Goal: Information Seeking & Learning: Learn about a topic

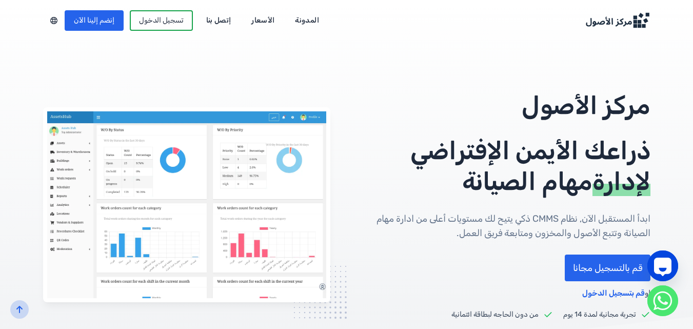
click at [0, 117] on section "مركز الأصول ذراعك الأيمن الإفتراضي لإدارة مهام الصيانة ابدأ المستقبل الآن, نظام…" at bounding box center [346, 197] width 693 height 394
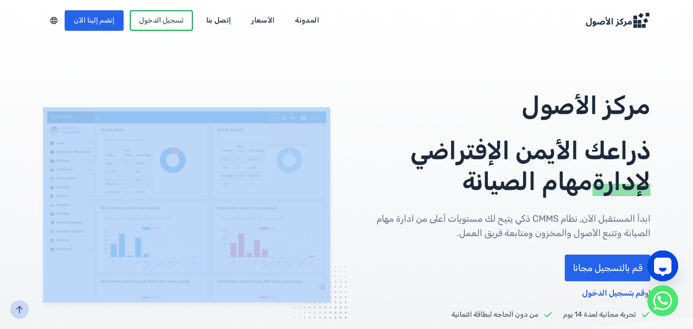
click at [0, 117] on section "مركز الأصول ذراعك الأيمن الإفتراضي لإدارة مهام الصيانة ابدأ المستقبل الآن, نظام…" at bounding box center [346, 197] width 693 height 394
click at [49, 83] on section "مركز الأصول ذراعك الأيمن الإفتراضي لإدارة مهام الصيانة ابدأ المستقبل الآن, نظام…" at bounding box center [346, 197] width 693 height 394
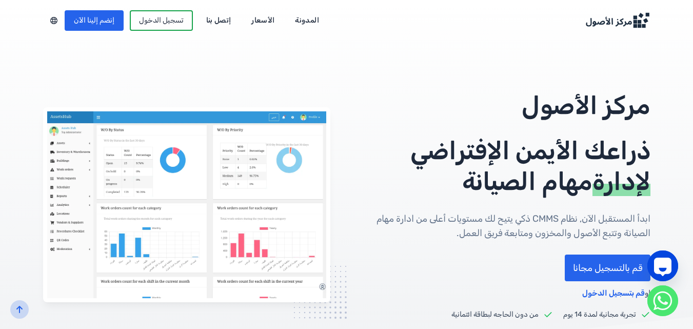
click at [77, 95] on div "مركز الأصول ذراعك الأيمن الإفتراضي لإدارة مهام الصيانة ابدأ المستقبل الآن, نظام…" at bounding box center [347, 204] width 608 height 229
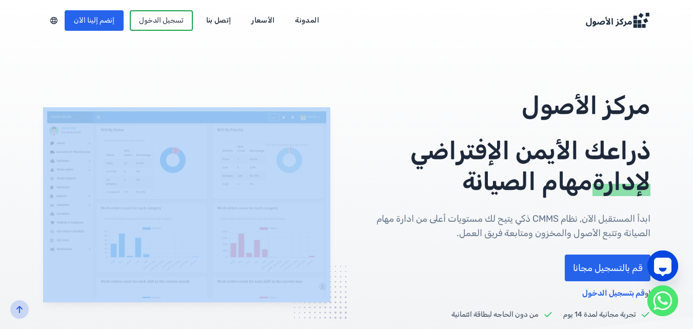
click at [77, 95] on div "مركز الأصول ذراعك الأيمن الإفتراضي لإدارة مهام الصيانة ابدأ المستقبل الآن, نظام…" at bounding box center [347, 204] width 608 height 229
click at [141, 176] on img at bounding box center [186, 204] width 287 height 195
click at [267, 13] on link "الأسعار" at bounding box center [262, 20] width 37 height 16
